Goal: Use online tool/utility: Utilize a website feature to perform a specific function

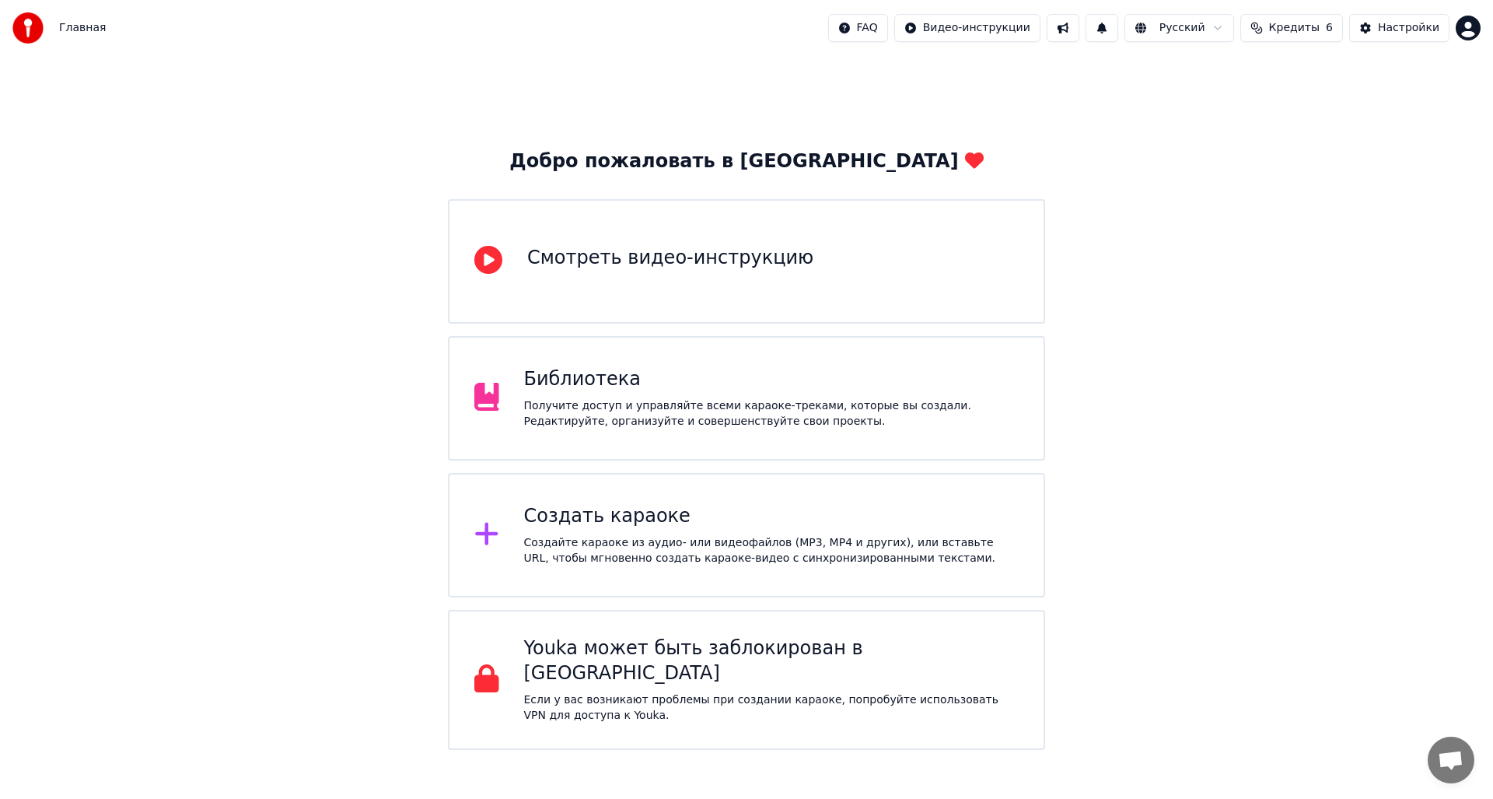
click at [607, 537] on div "Создайте караоке из аудио- или видеофайлов (MP3, MP4 и других), или вставьте UR…" at bounding box center [771, 550] width 495 height 31
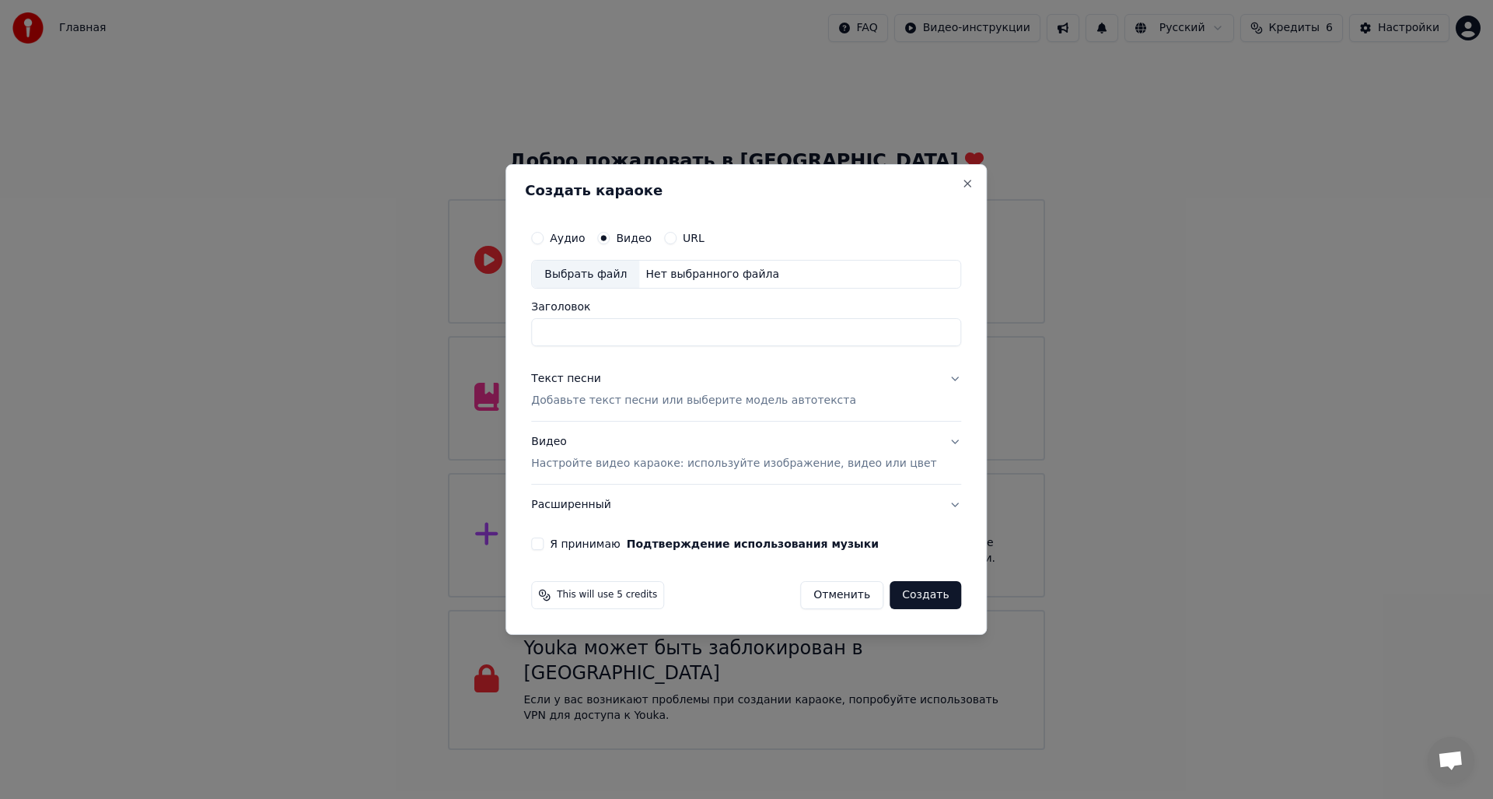
click at [883, 464] on p "Настройте видео караоке: используйте изображение, видео или цвет" at bounding box center [733, 464] width 405 height 16
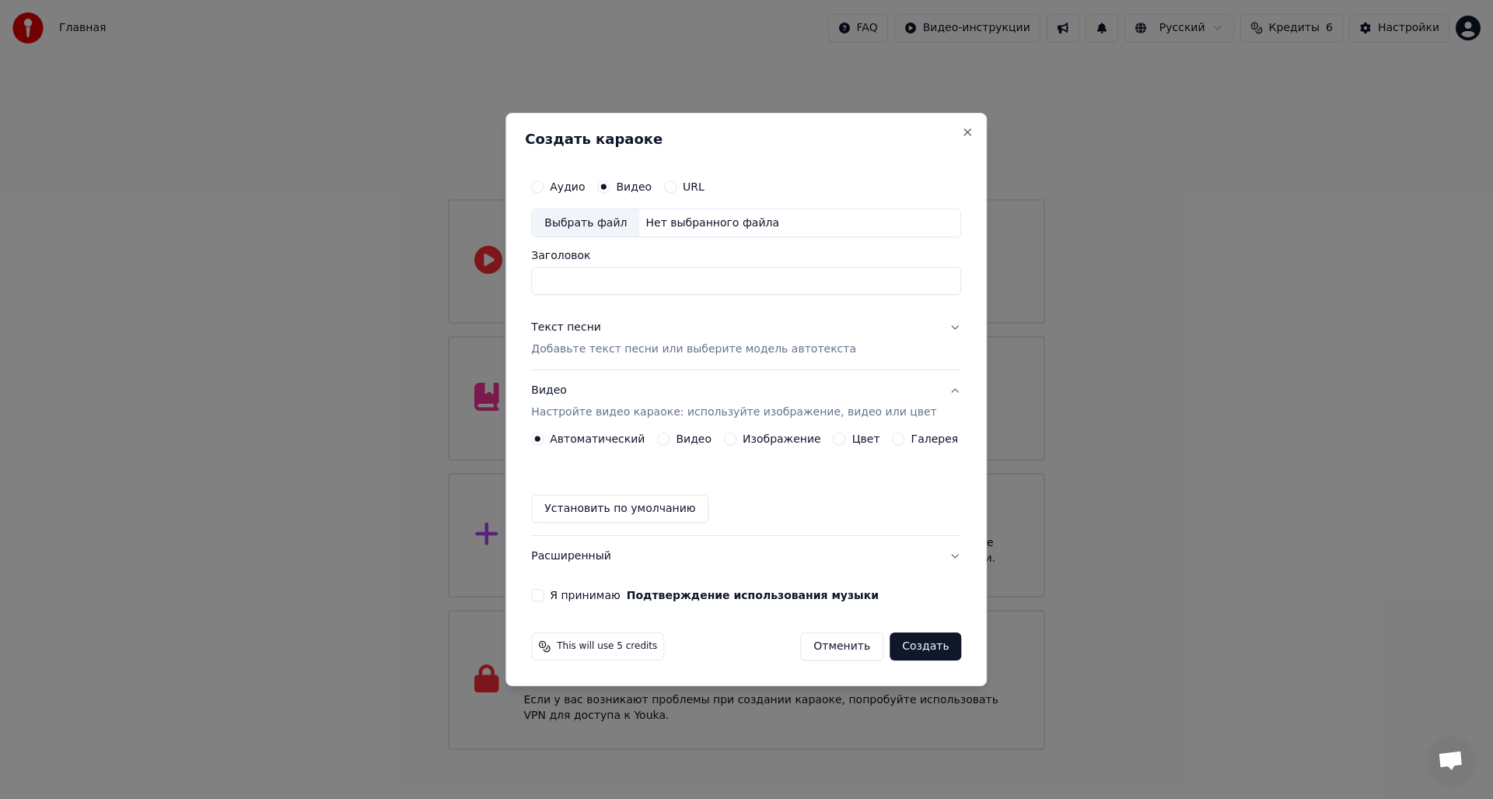
click at [701, 437] on label "Видео" at bounding box center [694, 438] width 36 height 11
click at [670, 437] on button "Видео" at bounding box center [663, 438] width 12 height 12
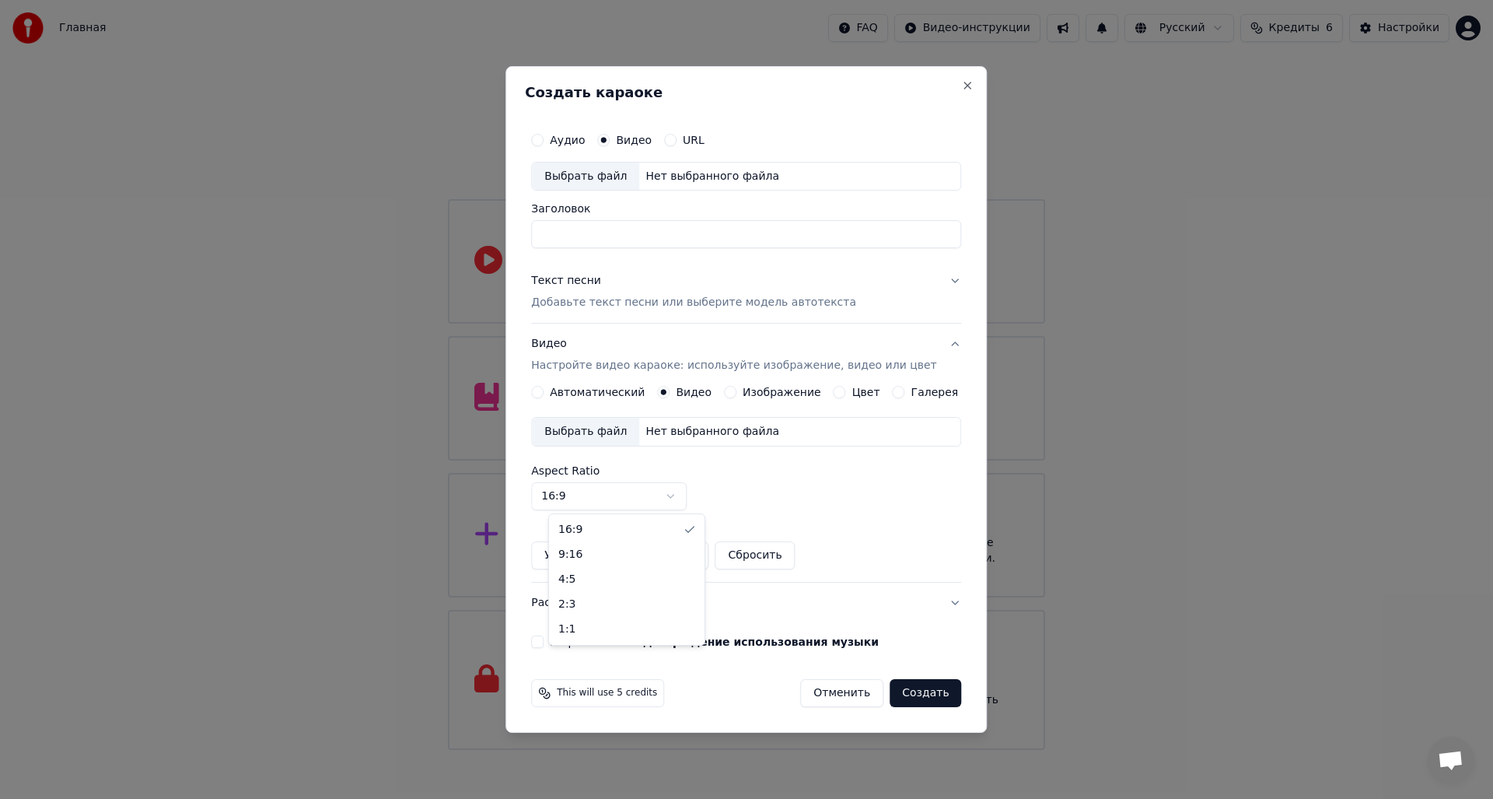
click at [665, 502] on body "Главная FAQ Видео-инструкции Русский Кредиты 6 Настройки Добро пожаловать в You…" at bounding box center [746, 375] width 1493 height 750
select select "****"
click at [622, 551] on button "Установить по умолчанию" at bounding box center [619, 555] width 177 height 28
click at [547, 642] on div "Аудио Видео URL Выбрать файл Нет выбранного файла Заголовок Текст песни Добавьт…" at bounding box center [746, 386] width 442 height 537
click at [544, 645] on button "Я принимаю Подтверждение использования музыки" at bounding box center [537, 641] width 12 height 12
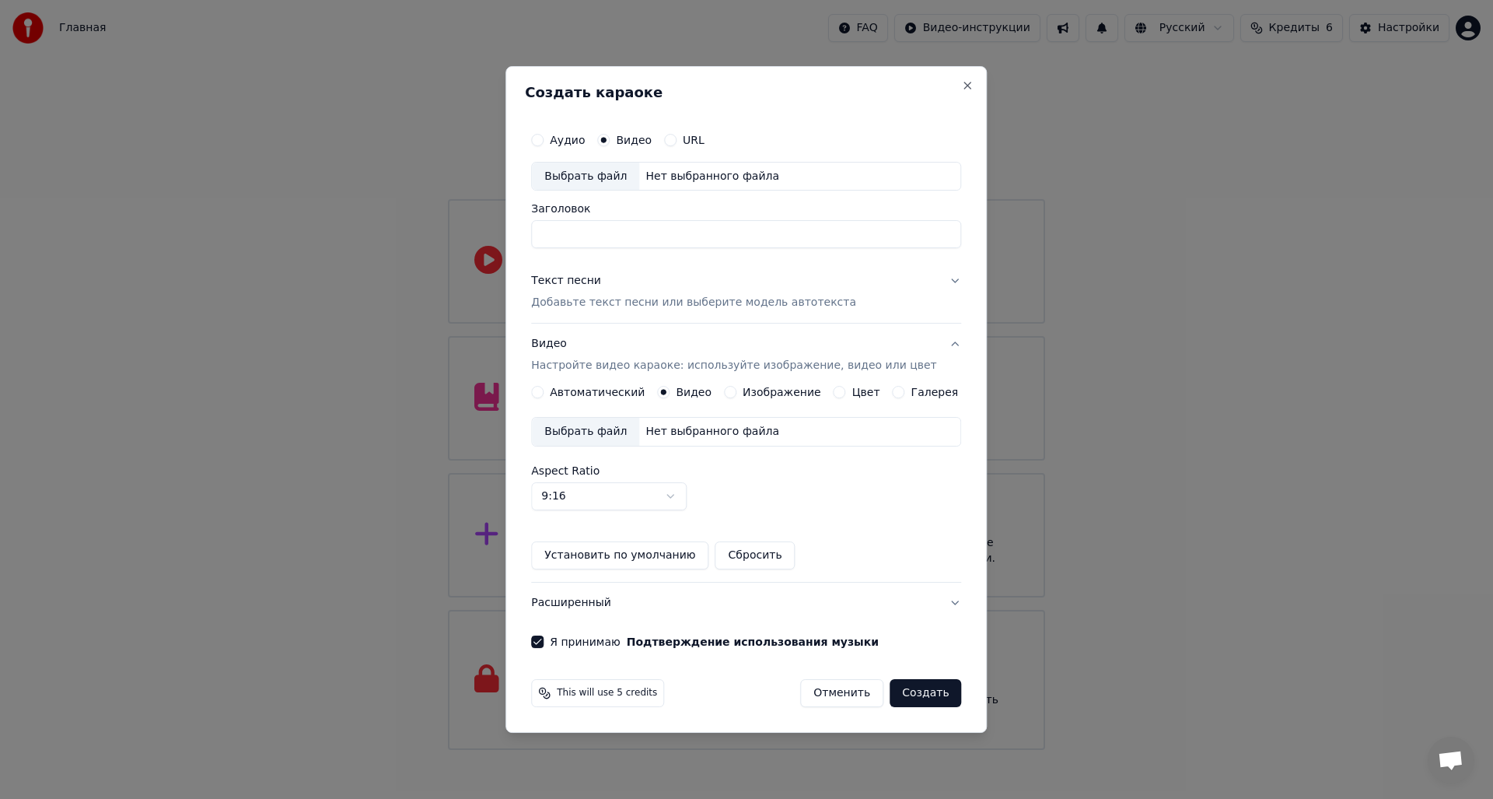
drag, startPoint x: 775, startPoint y: 83, endPoint x: 925, endPoint y: 118, distance: 154.9
click at [925, 118] on div "Создать караоке Аудио Видео URL Выбрать файл Нет выбранного файла Заголовок Тек…" at bounding box center [745, 399] width 481 height 667
click at [962, 83] on button "Close" at bounding box center [968, 85] width 12 height 12
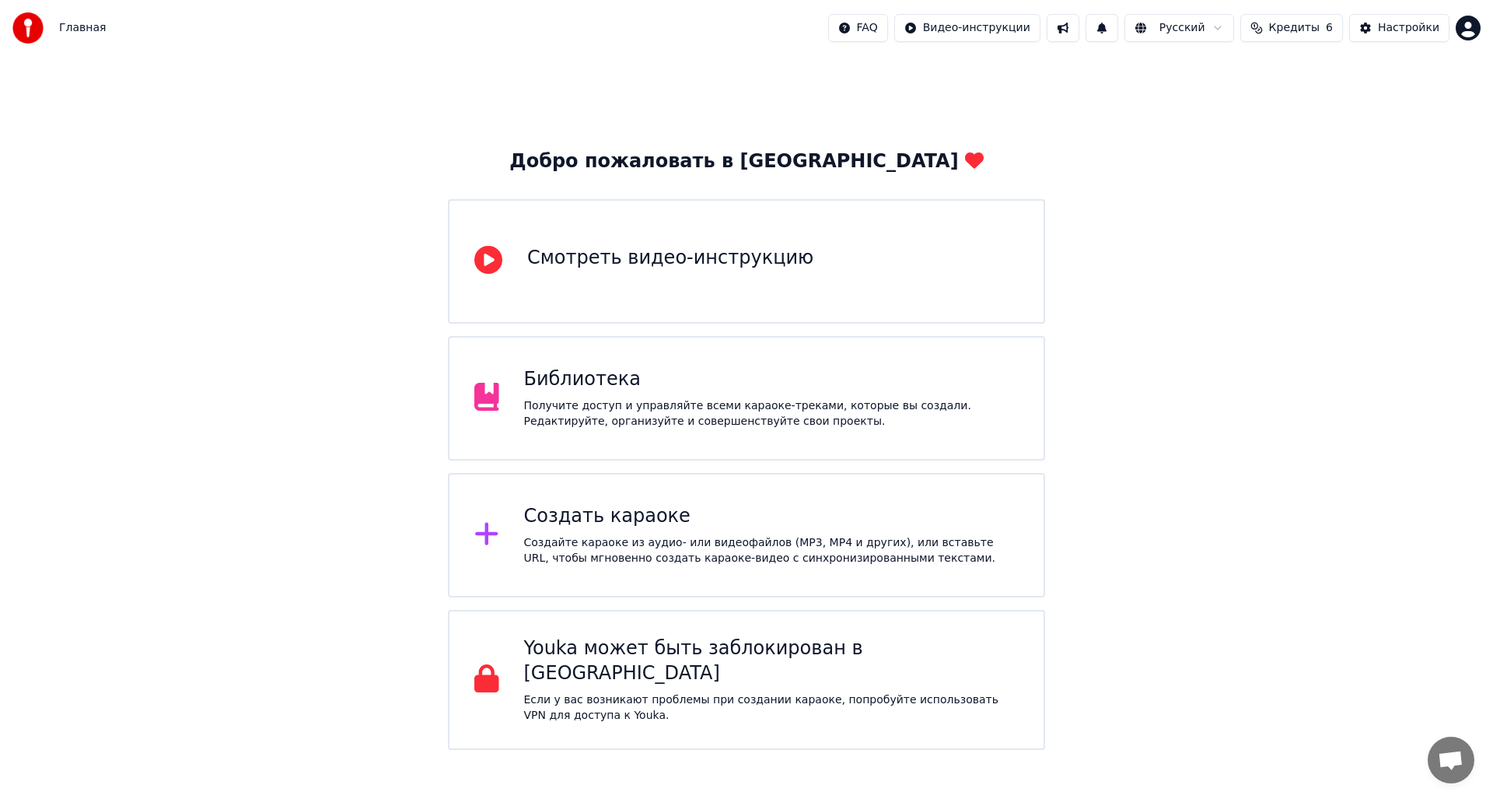
click at [1240, 249] on div "Добро пожаловать в Youka Смотреть видео-инструкцию Библиотека Получите доступ и…" at bounding box center [746, 403] width 1493 height 694
